Goal: Task Accomplishment & Management: Use online tool/utility

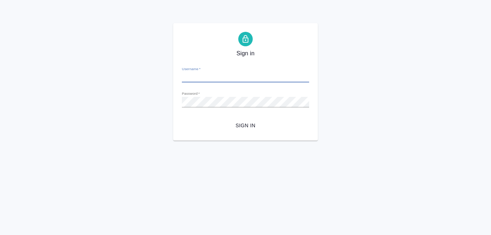
type input "[EMAIL_ADDRESS][DOMAIN_NAME]"
click at [239, 126] on span "Sign in" at bounding box center [245, 125] width 116 height 9
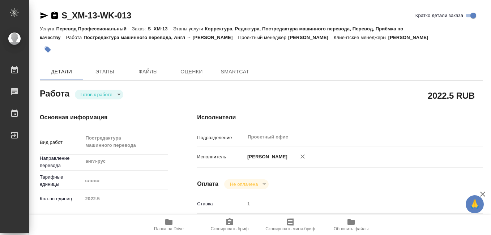
type textarea "x"
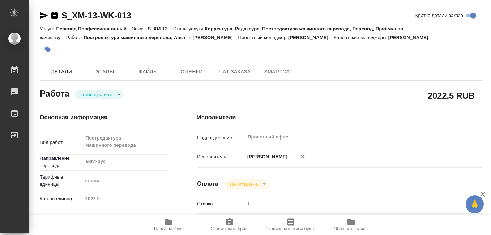
type textarea "x"
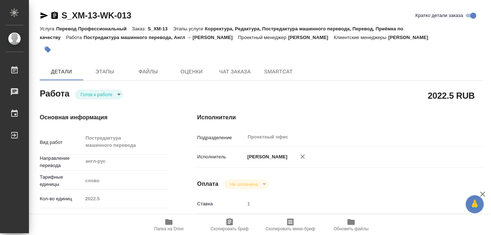
type textarea "x"
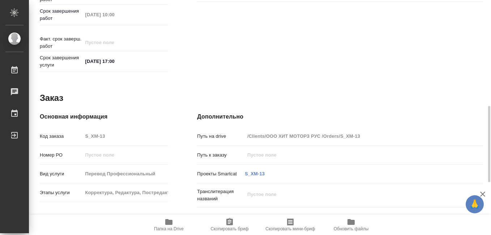
scroll to position [486, 0]
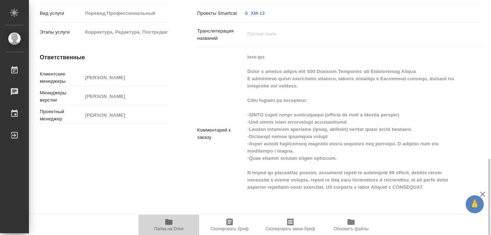
click at [172, 224] on icon "button" at bounding box center [168, 222] width 7 height 6
